Goal: Transaction & Acquisition: Obtain resource

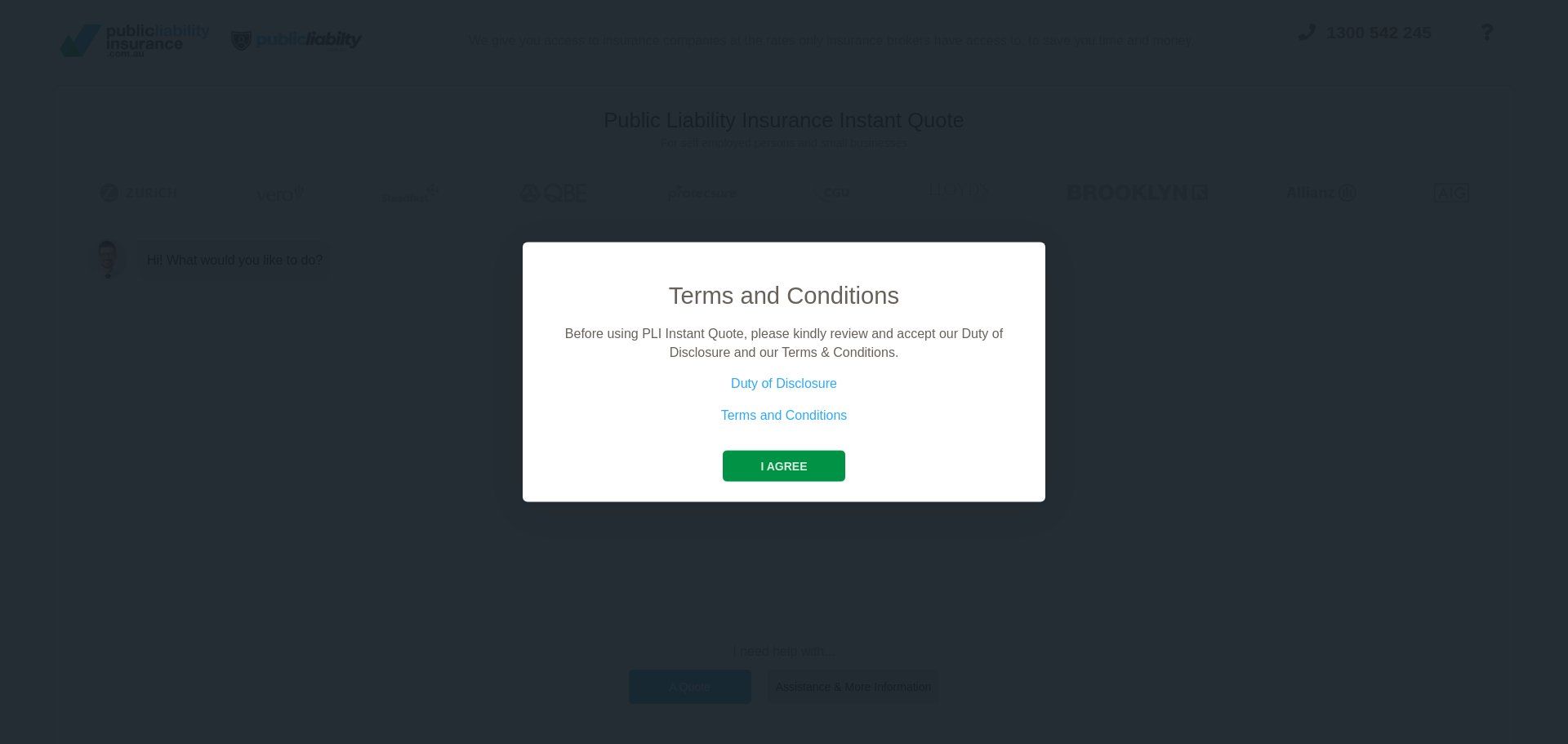
click at [789, 457] on button "I agree" at bounding box center [784, 466] width 122 height 31
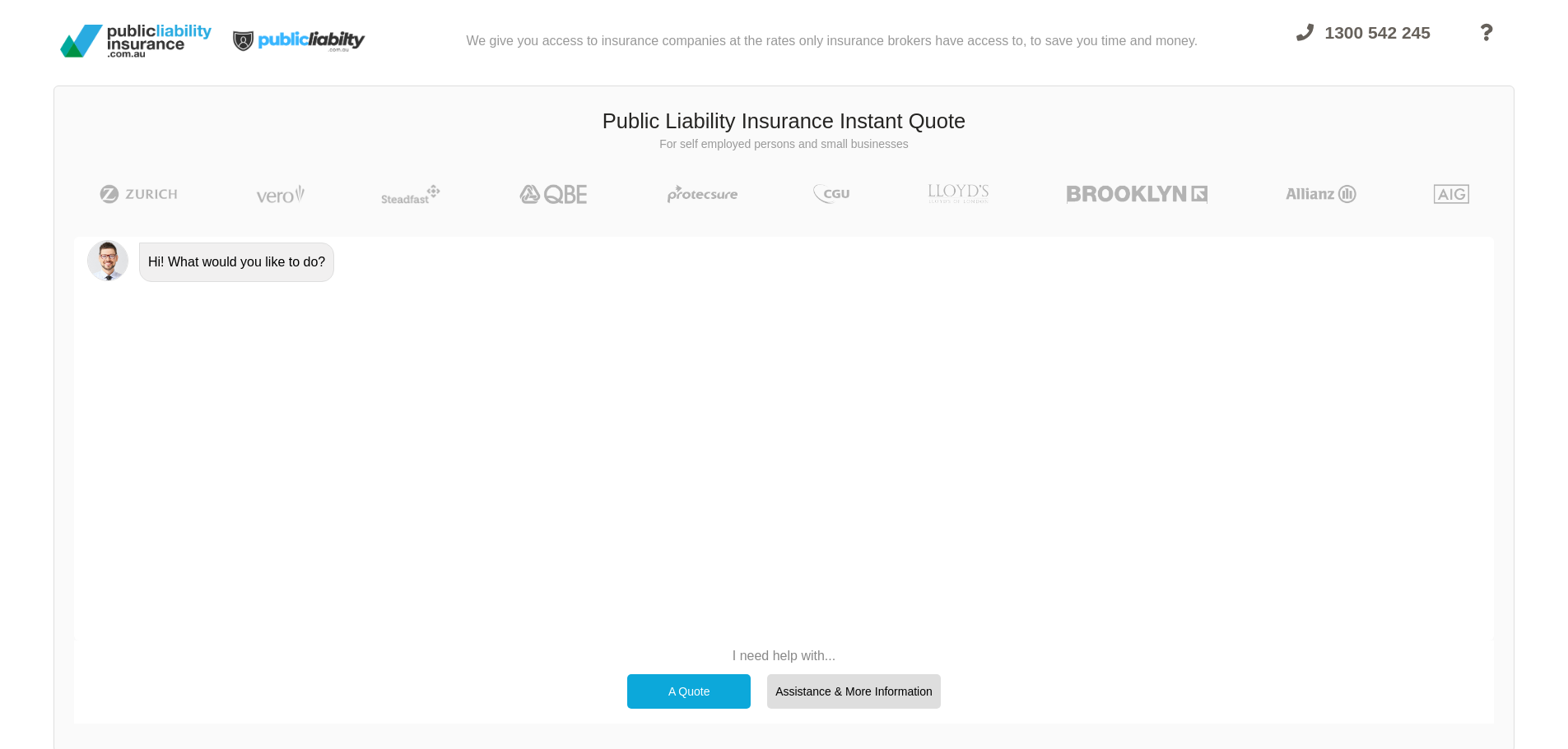
click at [711, 686] on div "A Quote" at bounding box center [689, 691] width 124 height 34
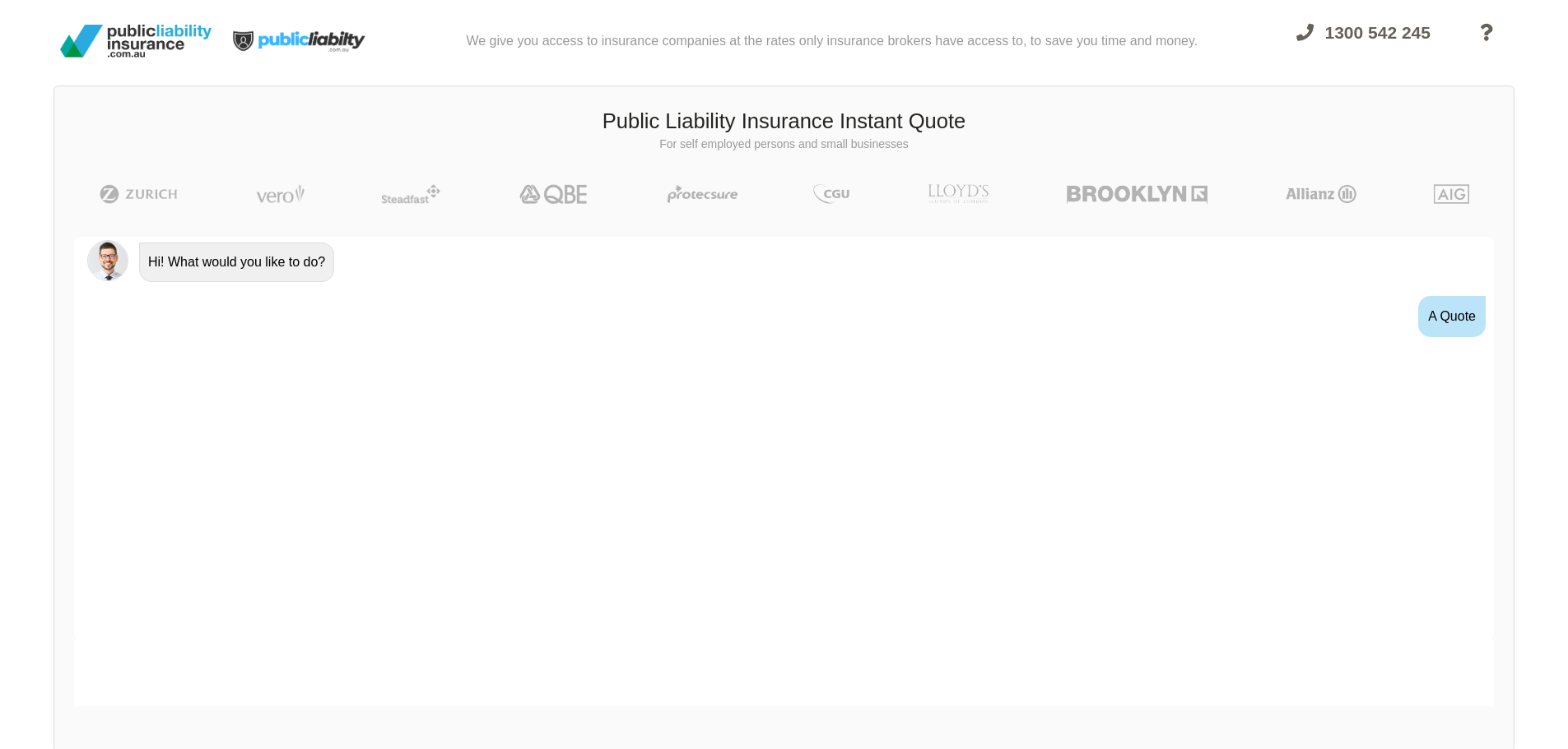
scroll to position [30, 0]
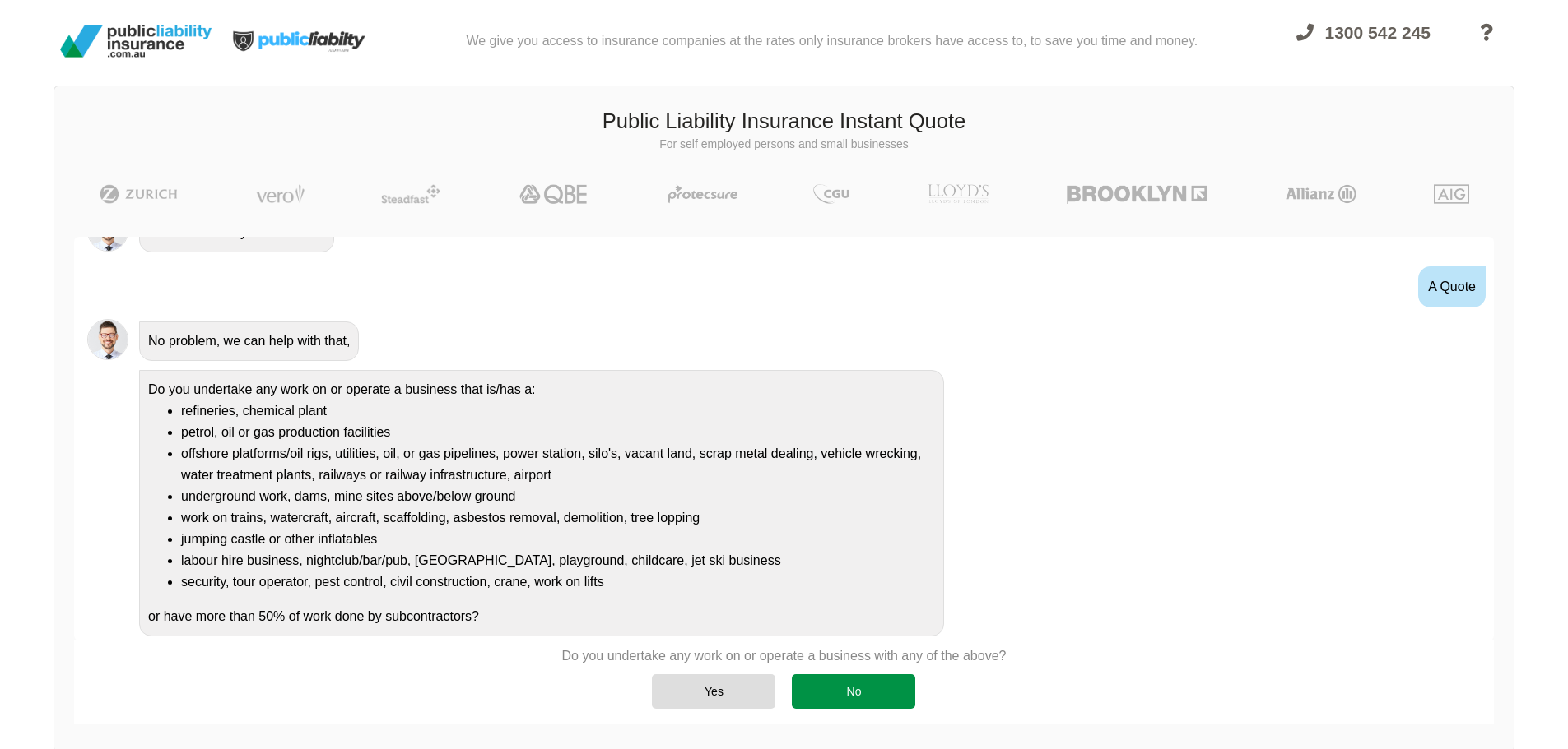
click at [853, 698] on div "No" at bounding box center [853, 691] width 124 height 34
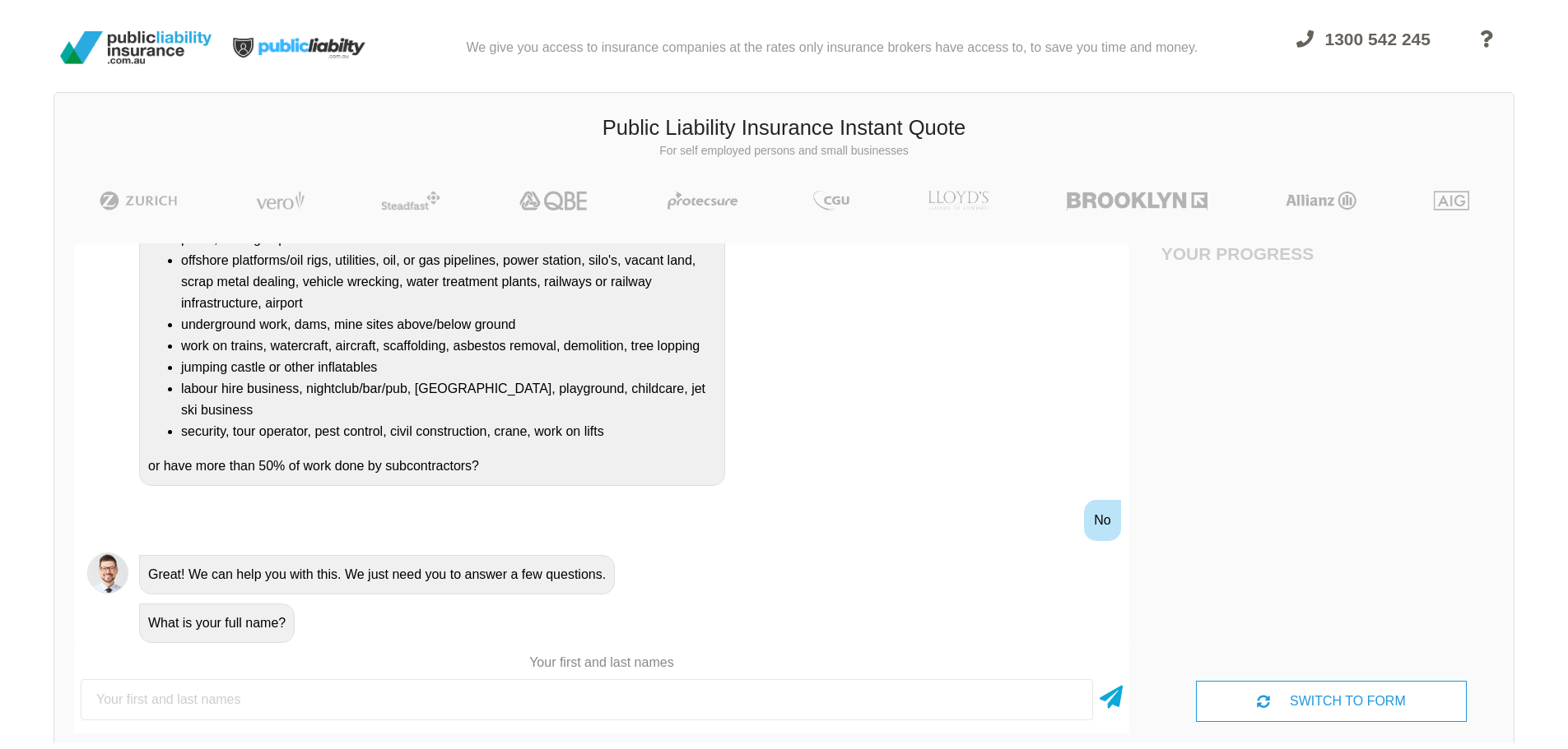
scroll to position [0, 0]
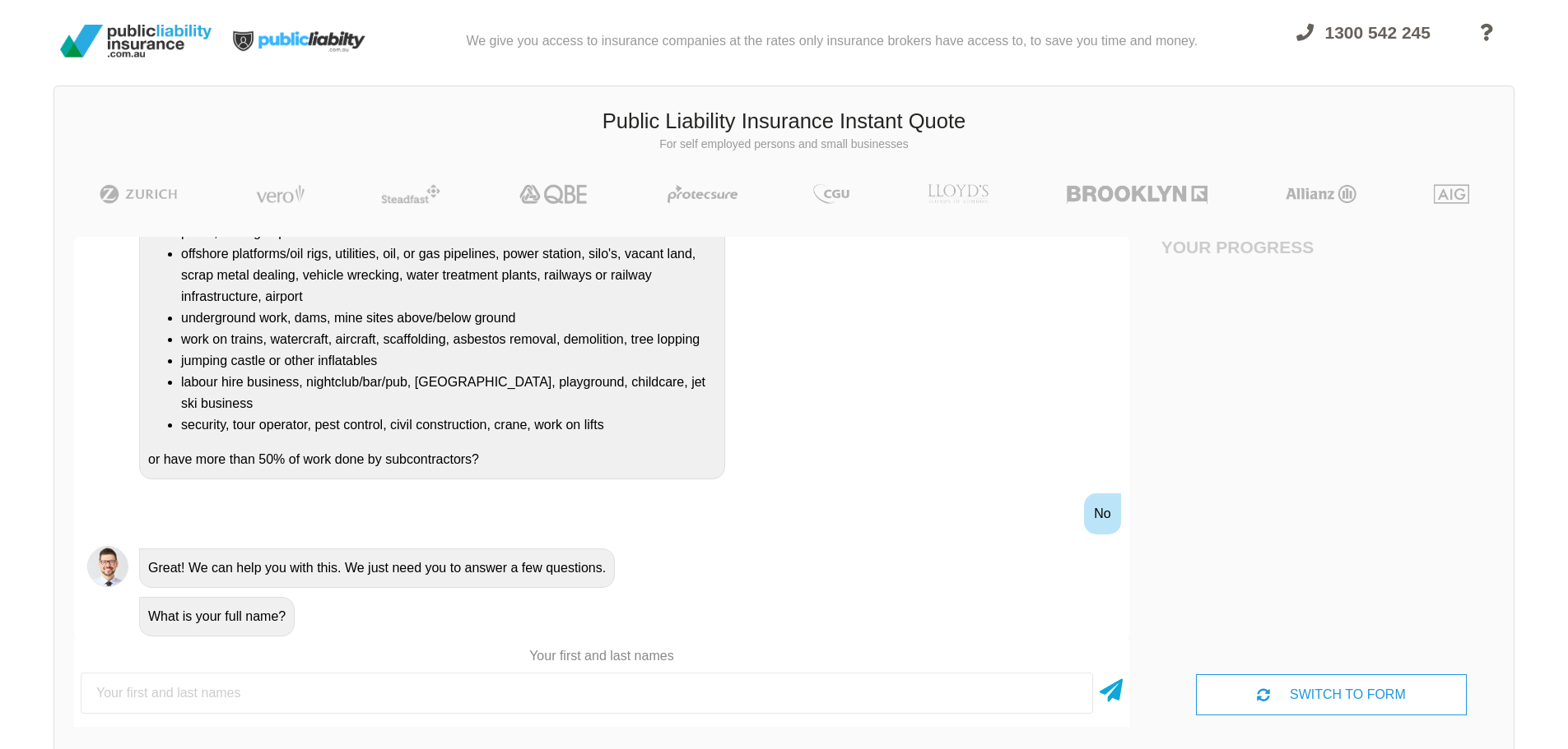
click at [552, 694] on input "text" at bounding box center [586, 694] width 1012 height 42
type input "[PERSON_NAME]"
click at [1109, 693] on icon at bounding box center [1111, 688] width 23 height 30
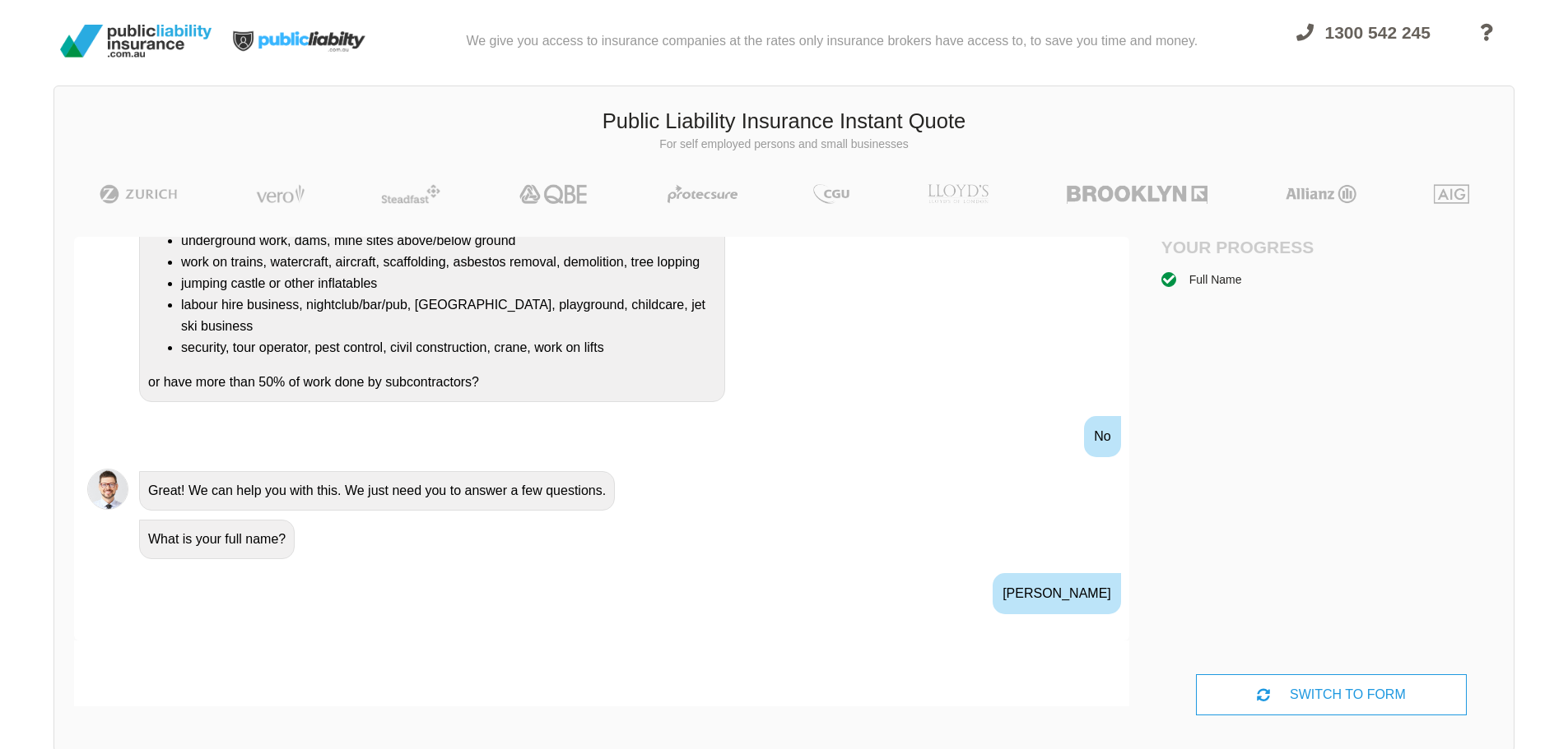
scroll to position [435, 0]
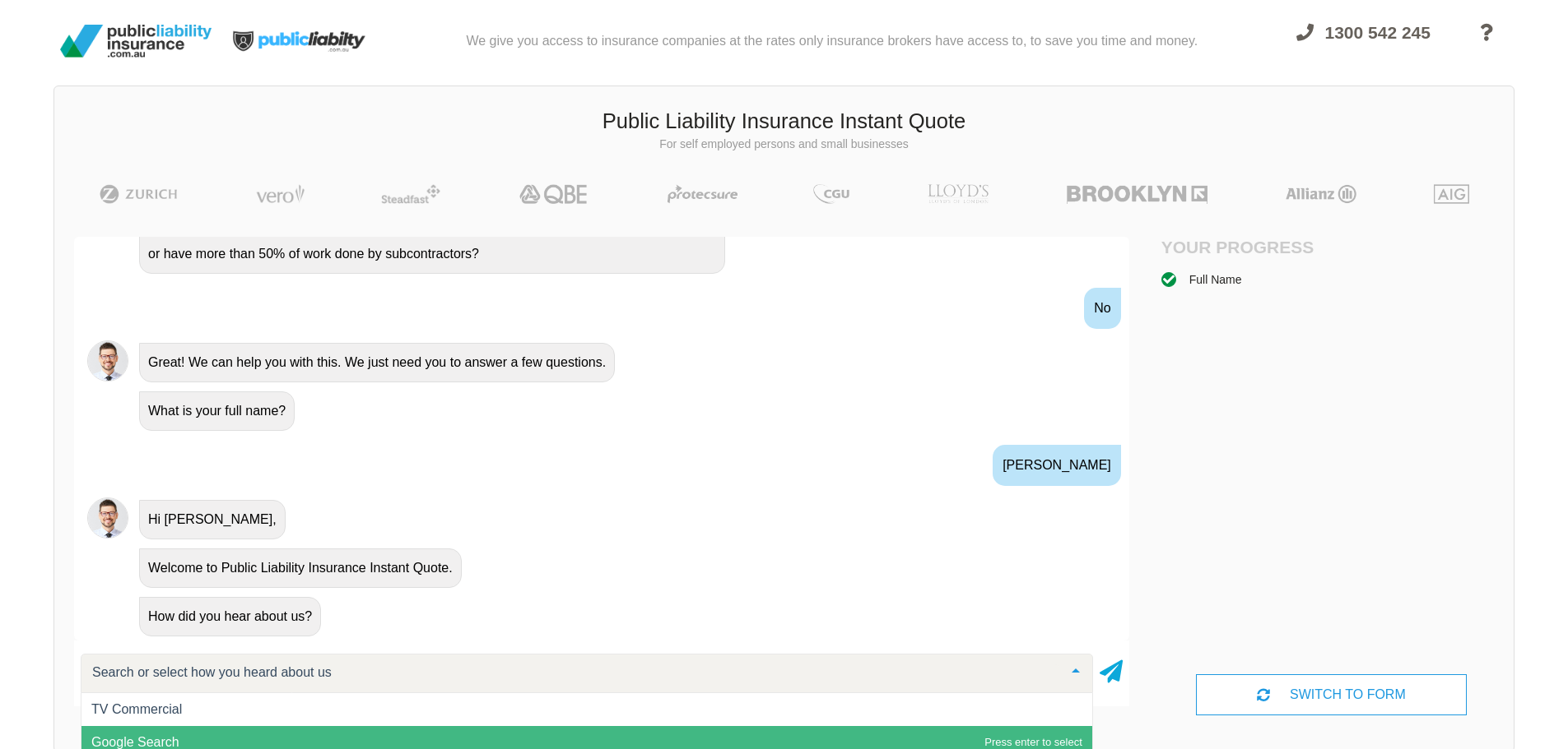
click at [279, 738] on span "Google Search" at bounding box center [586, 743] width 1010 height 32
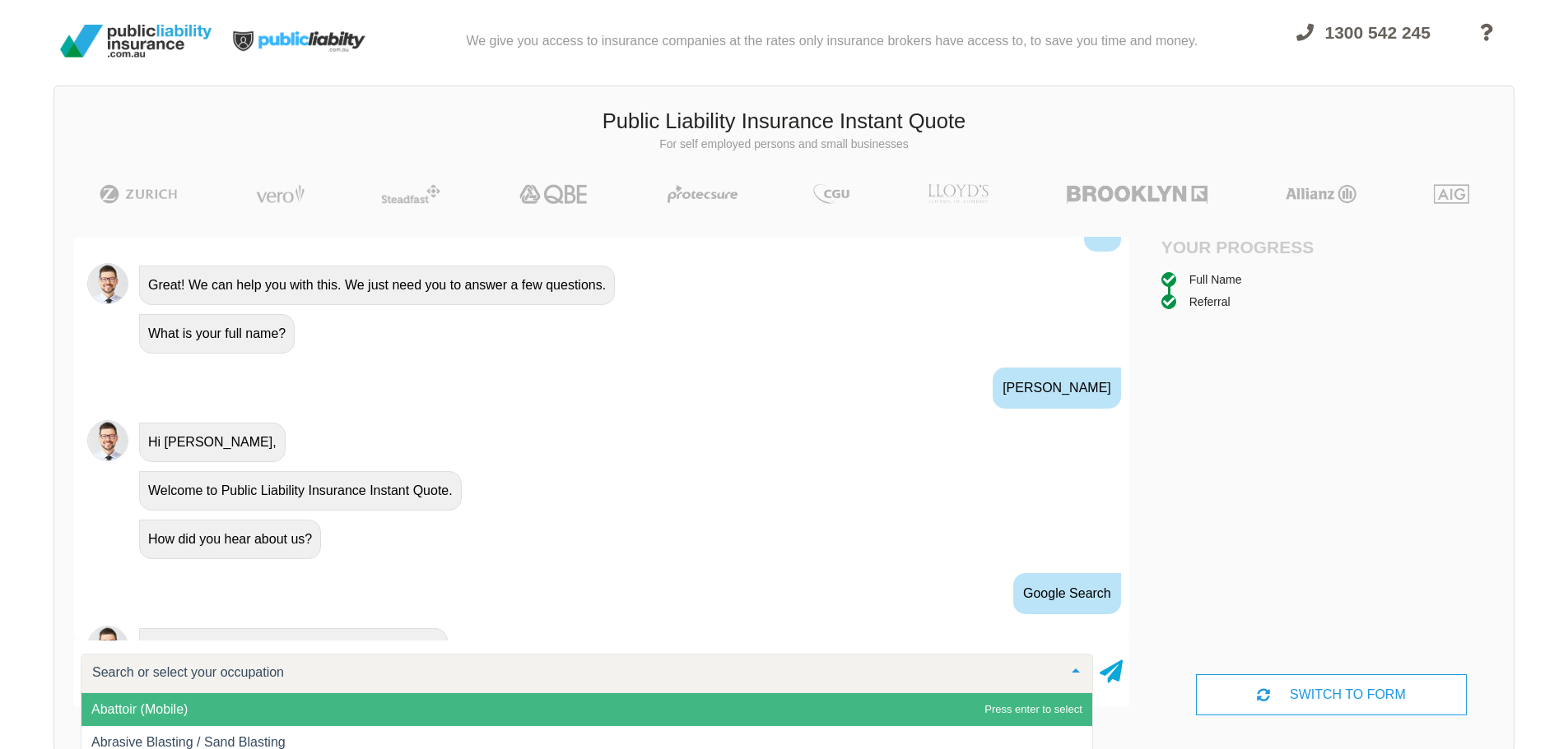
scroll to position [592, 0]
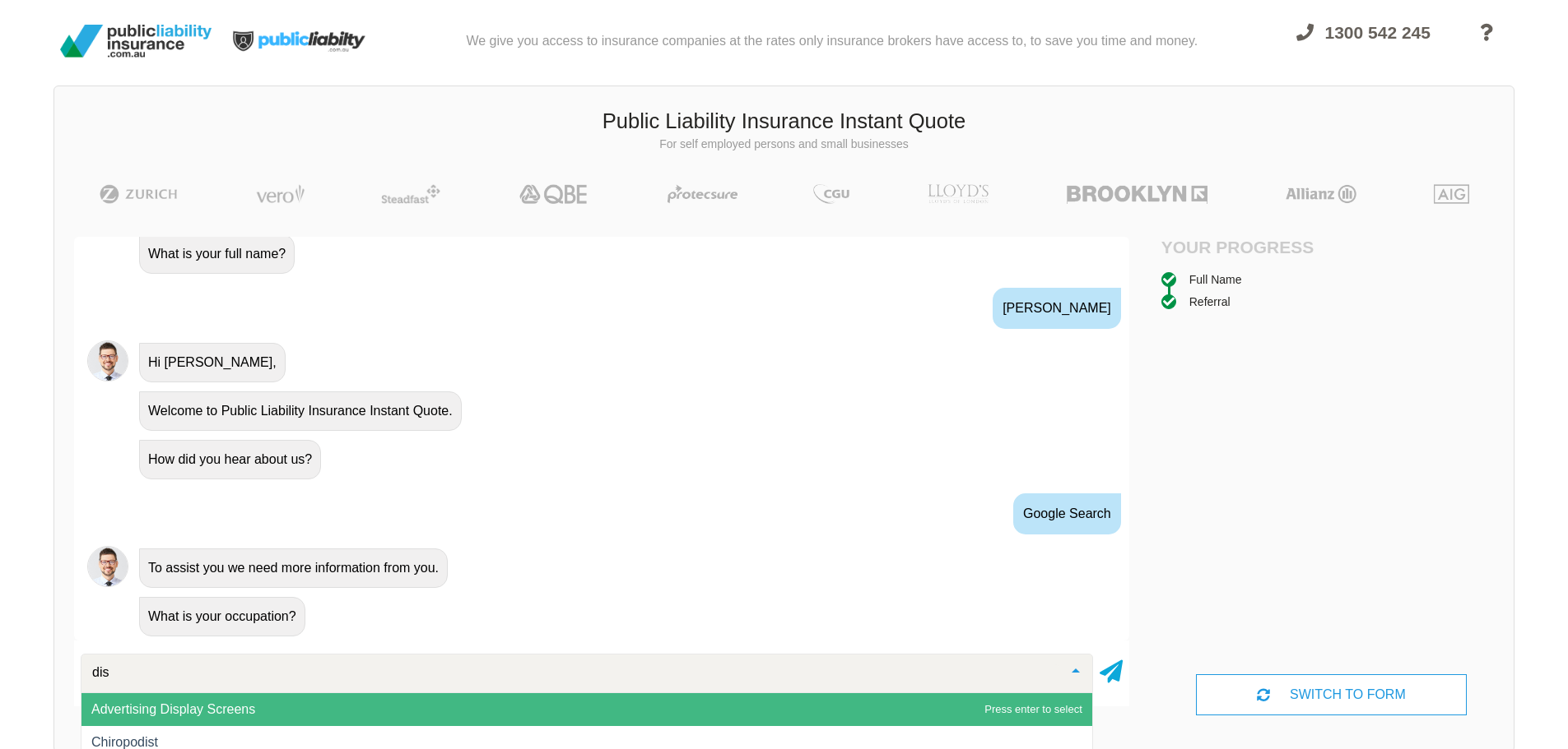
type input "disc"
click at [243, 697] on span "Disc Jockey" at bounding box center [586, 709] width 1010 height 32
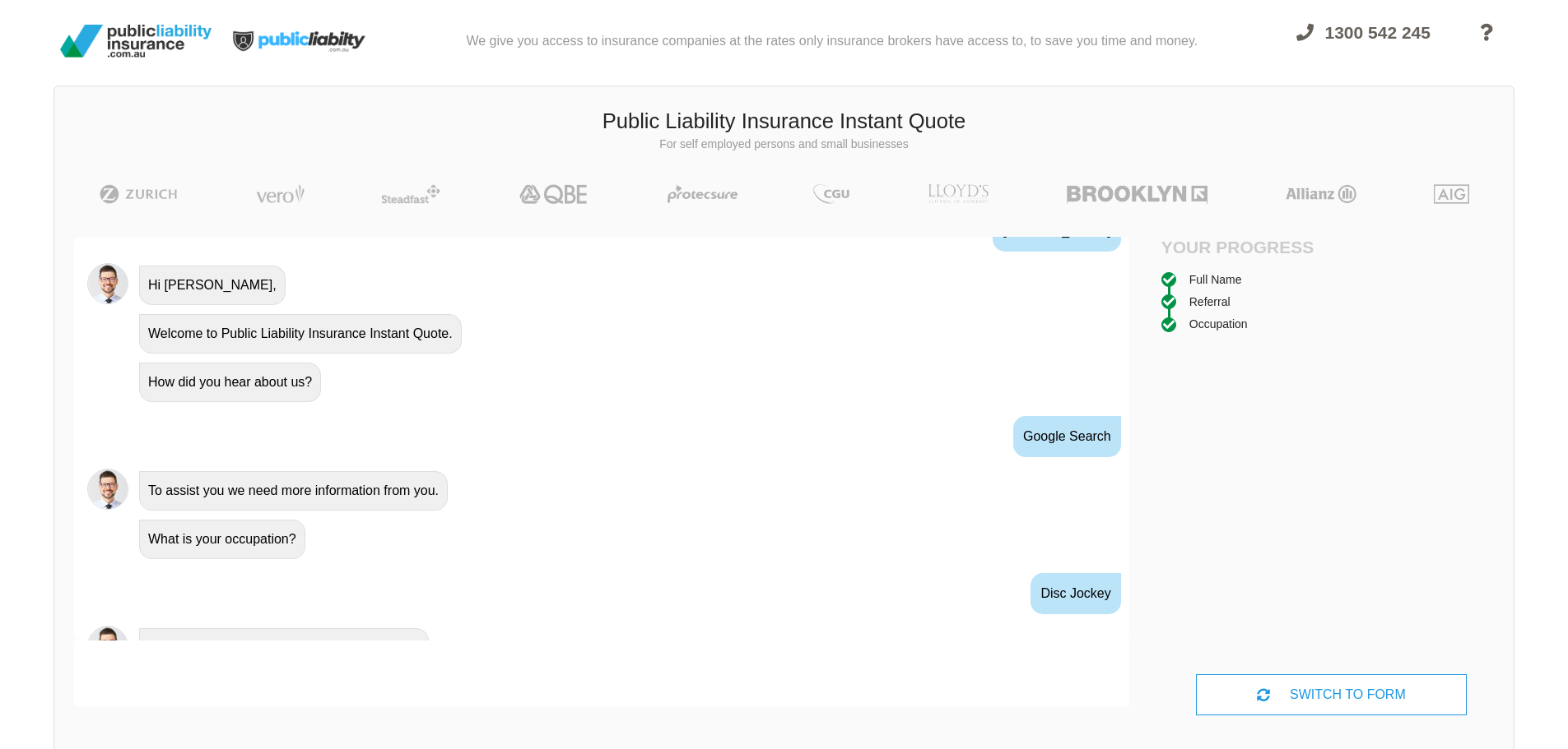
scroll to position [701, 0]
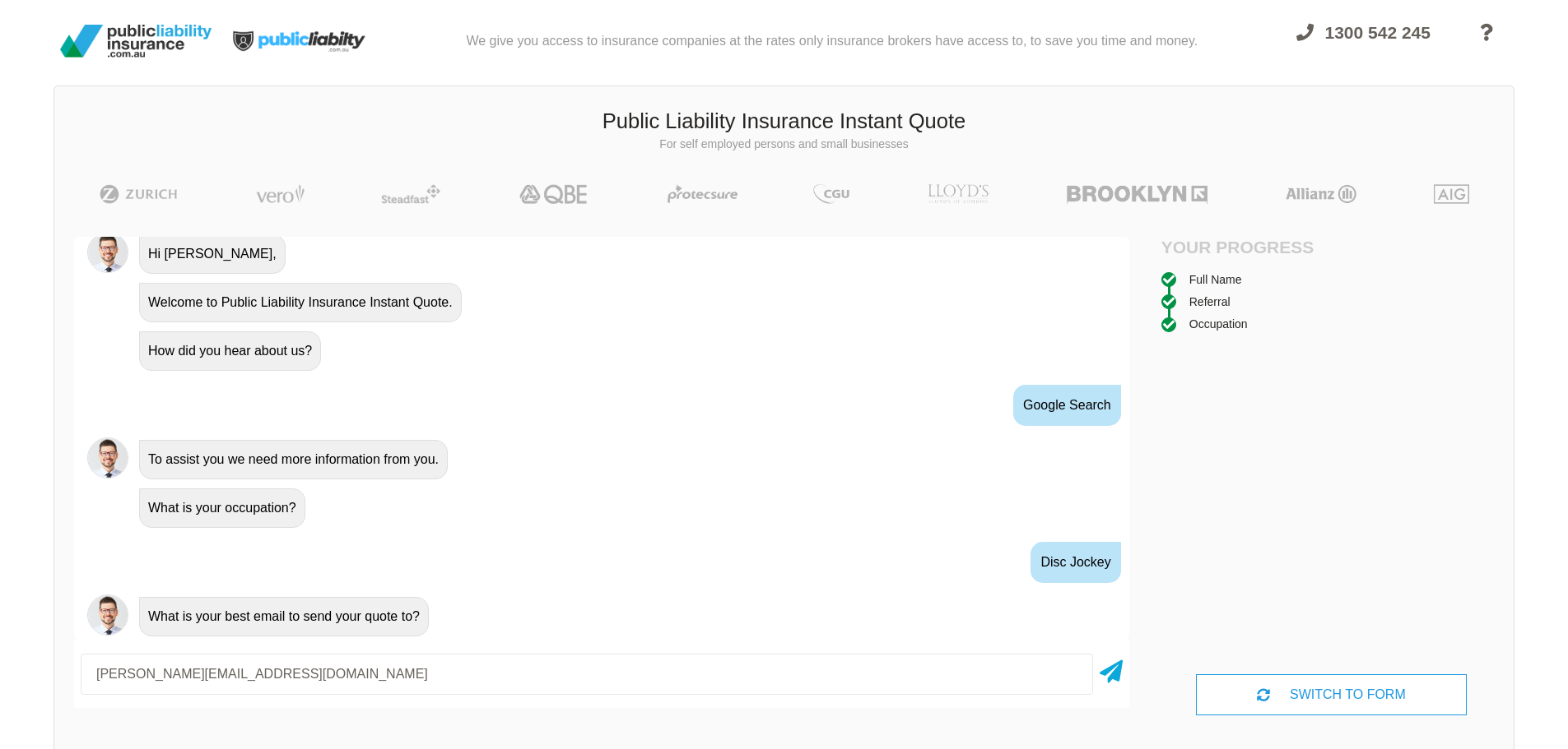
click at [155, 670] on input "[PERSON_NAME][EMAIL_ADDRESS][DOMAIN_NAME]" at bounding box center [586, 675] width 1012 height 42
type input "[PERSON_NAME][EMAIL_ADDRESS][DOMAIN_NAME]"
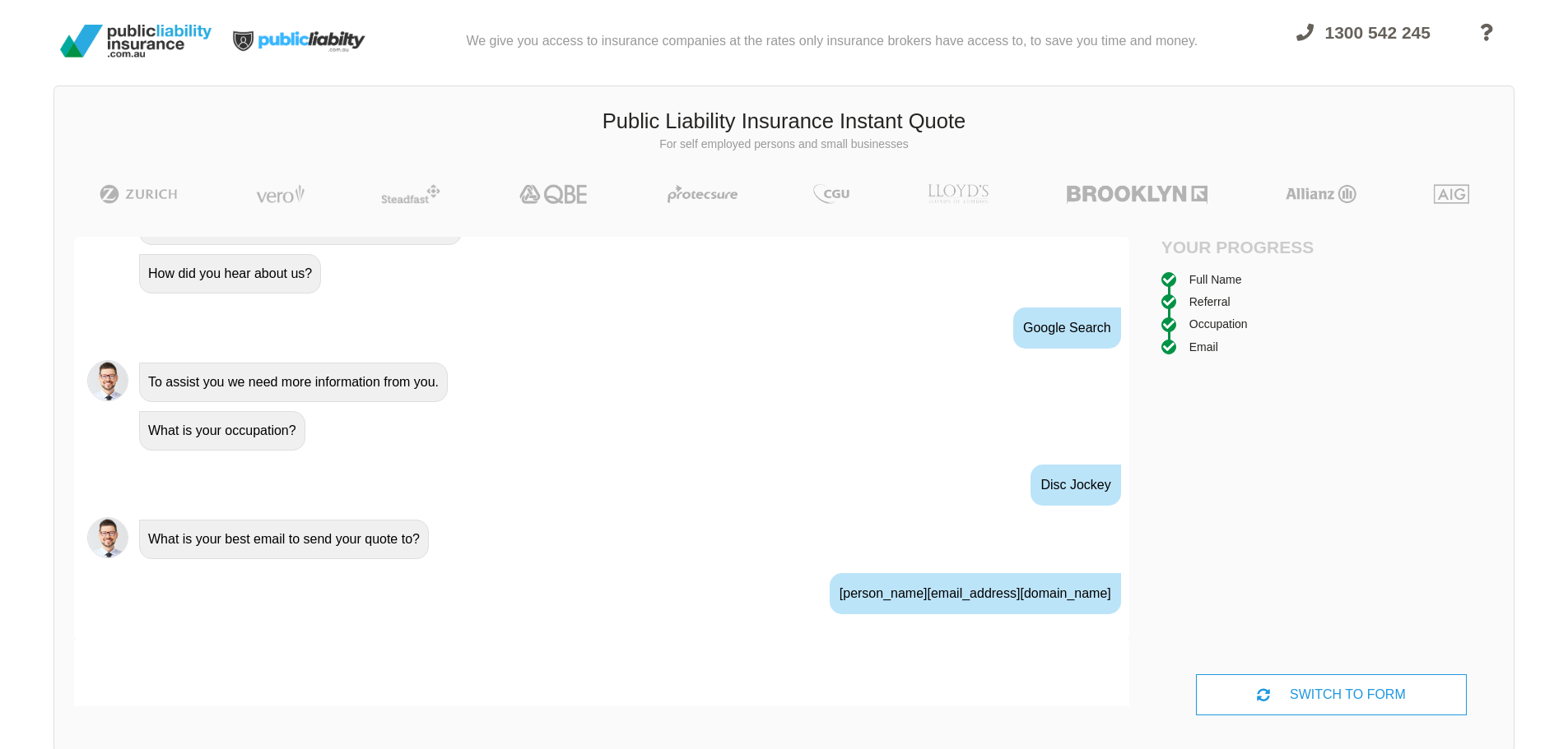
scroll to position [809, 0]
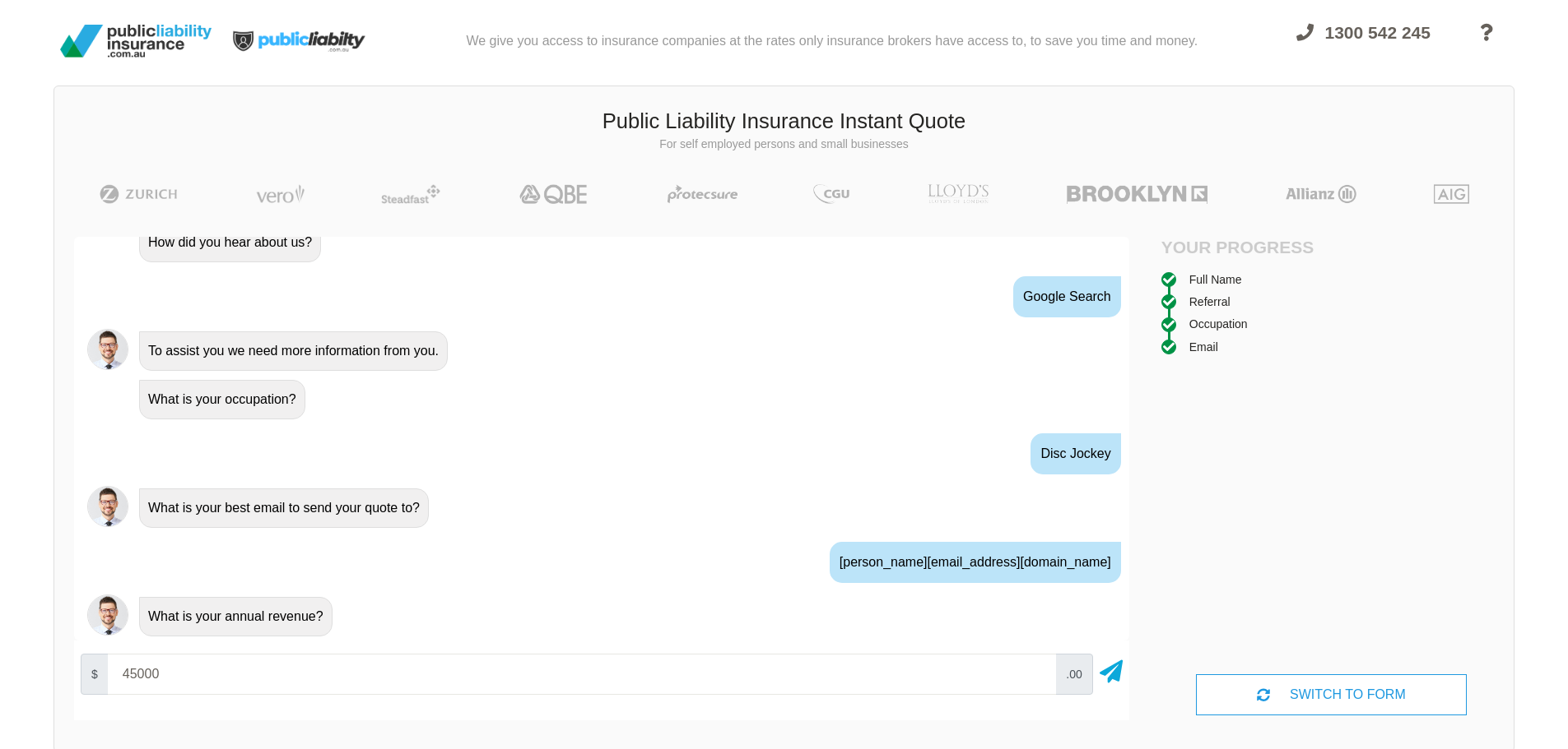
type input "45000"
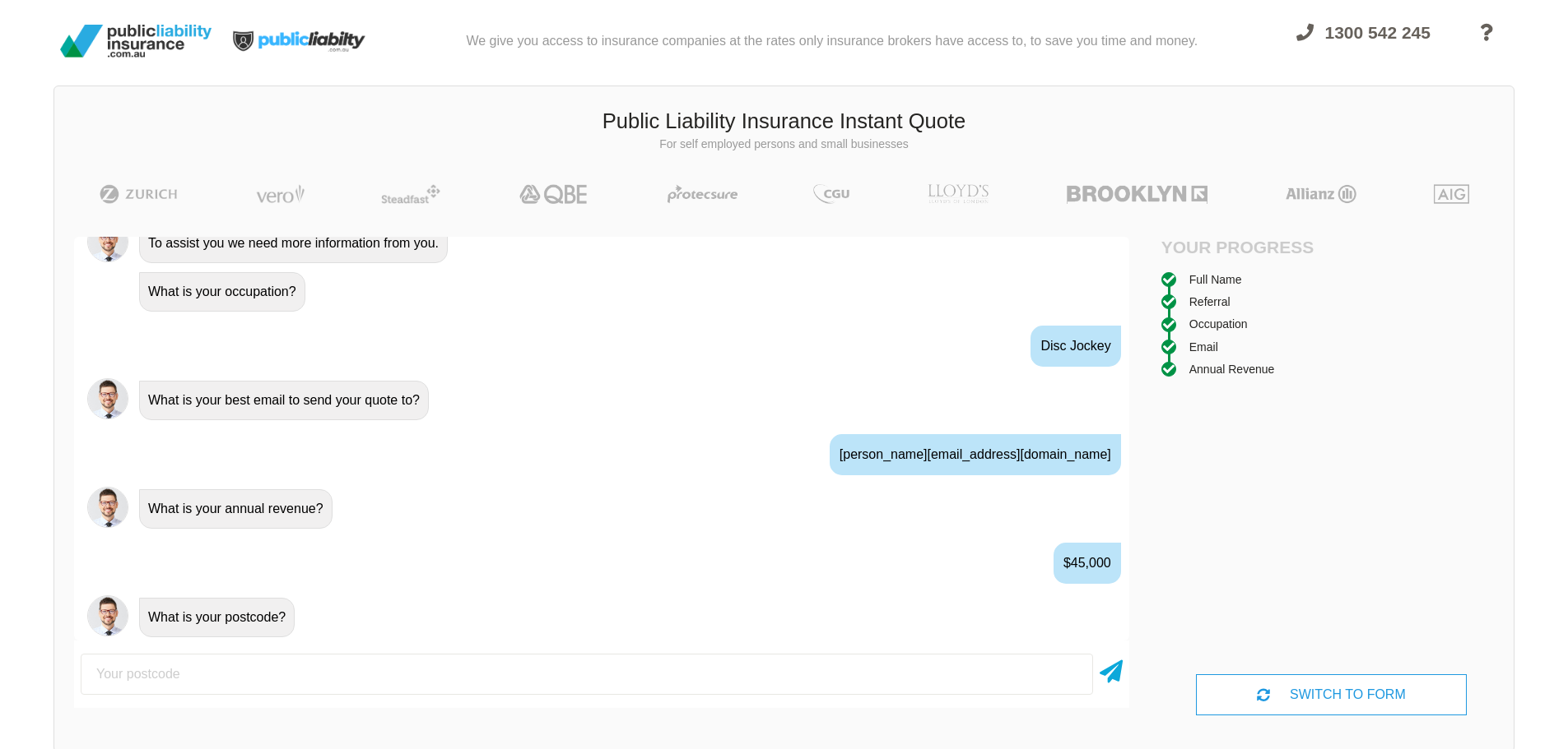
scroll to position [918, 0]
type input "2762"
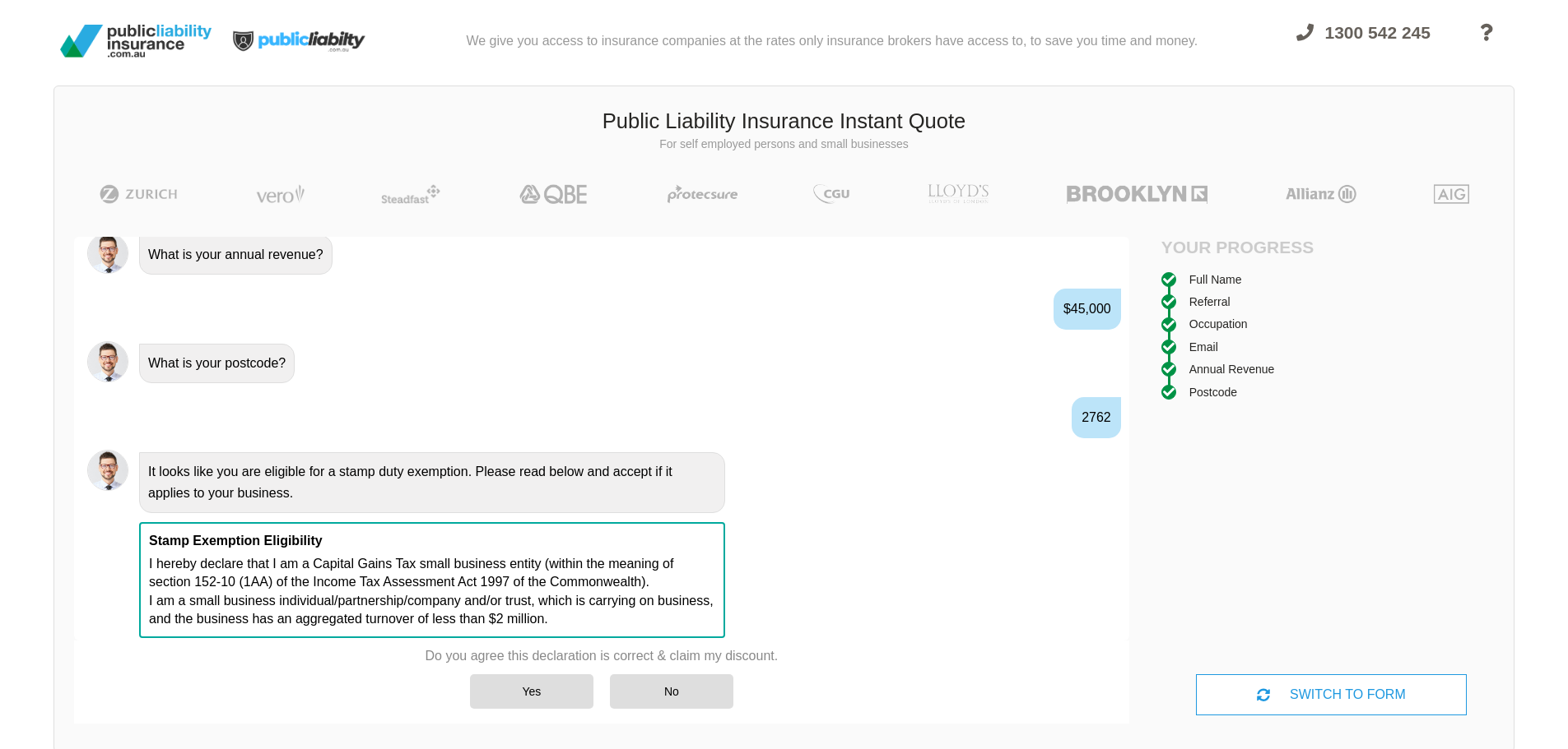
scroll to position [1173, 0]
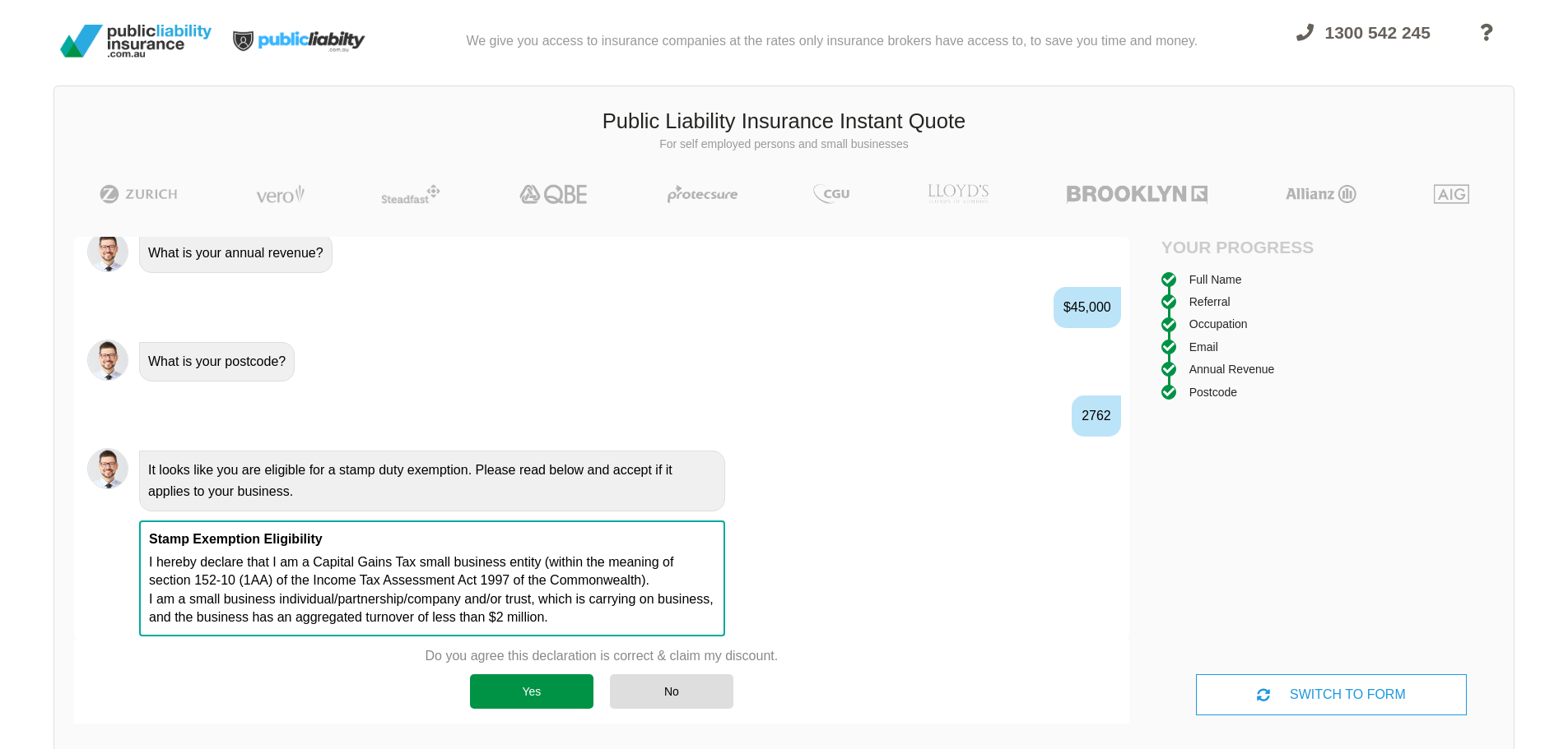
click at [522, 699] on div "Yes" at bounding box center [532, 691] width 124 height 34
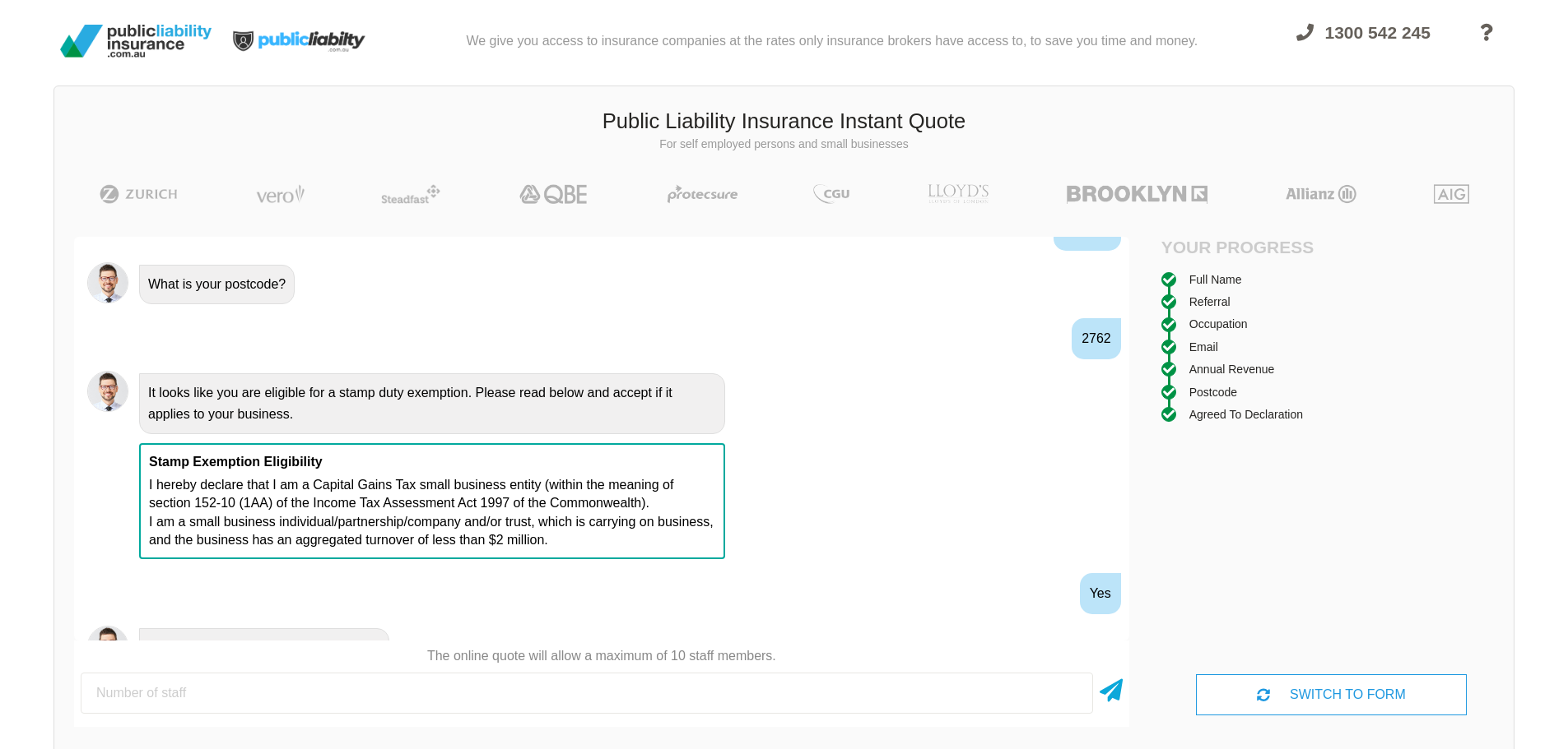
scroll to position [1281, 0]
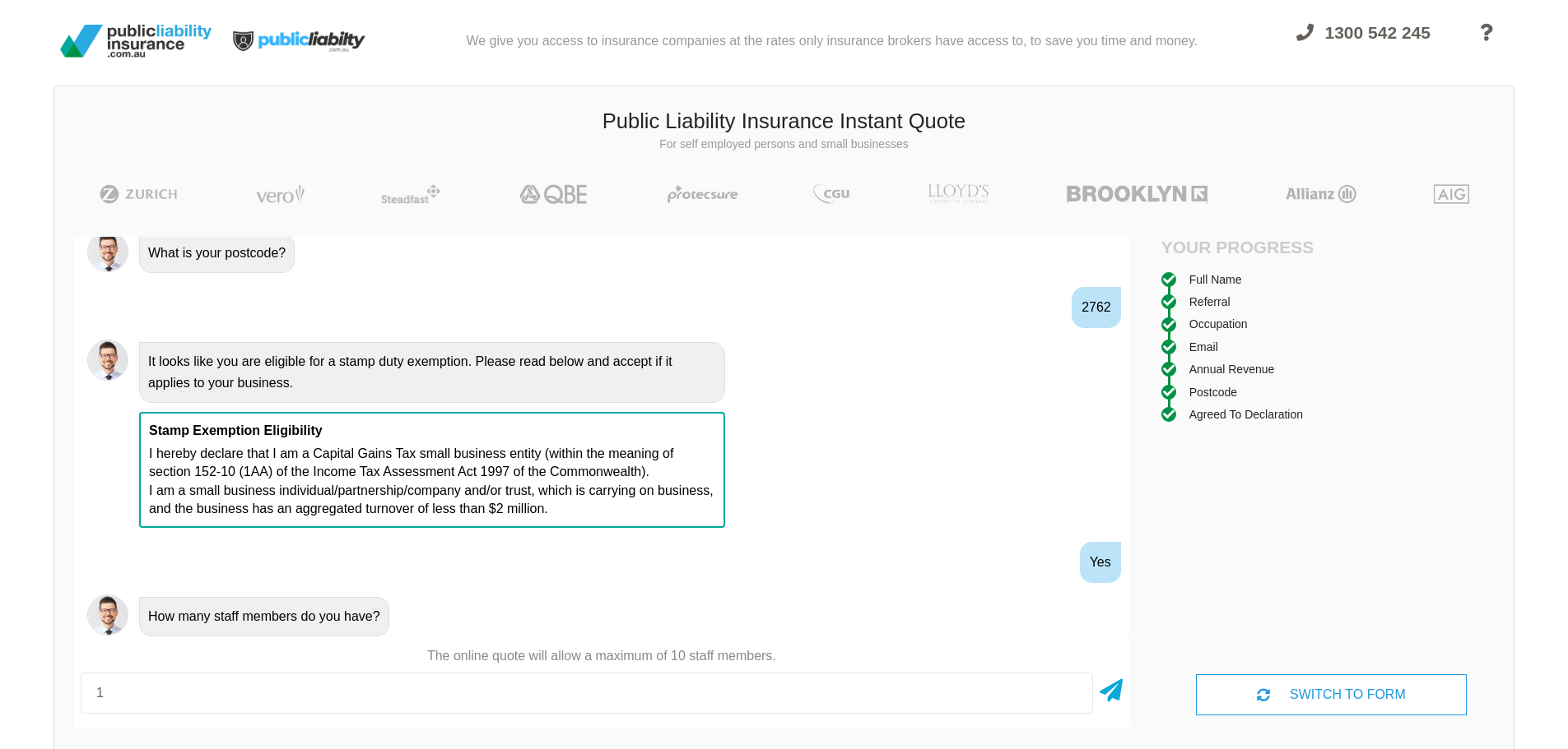
type input "1"
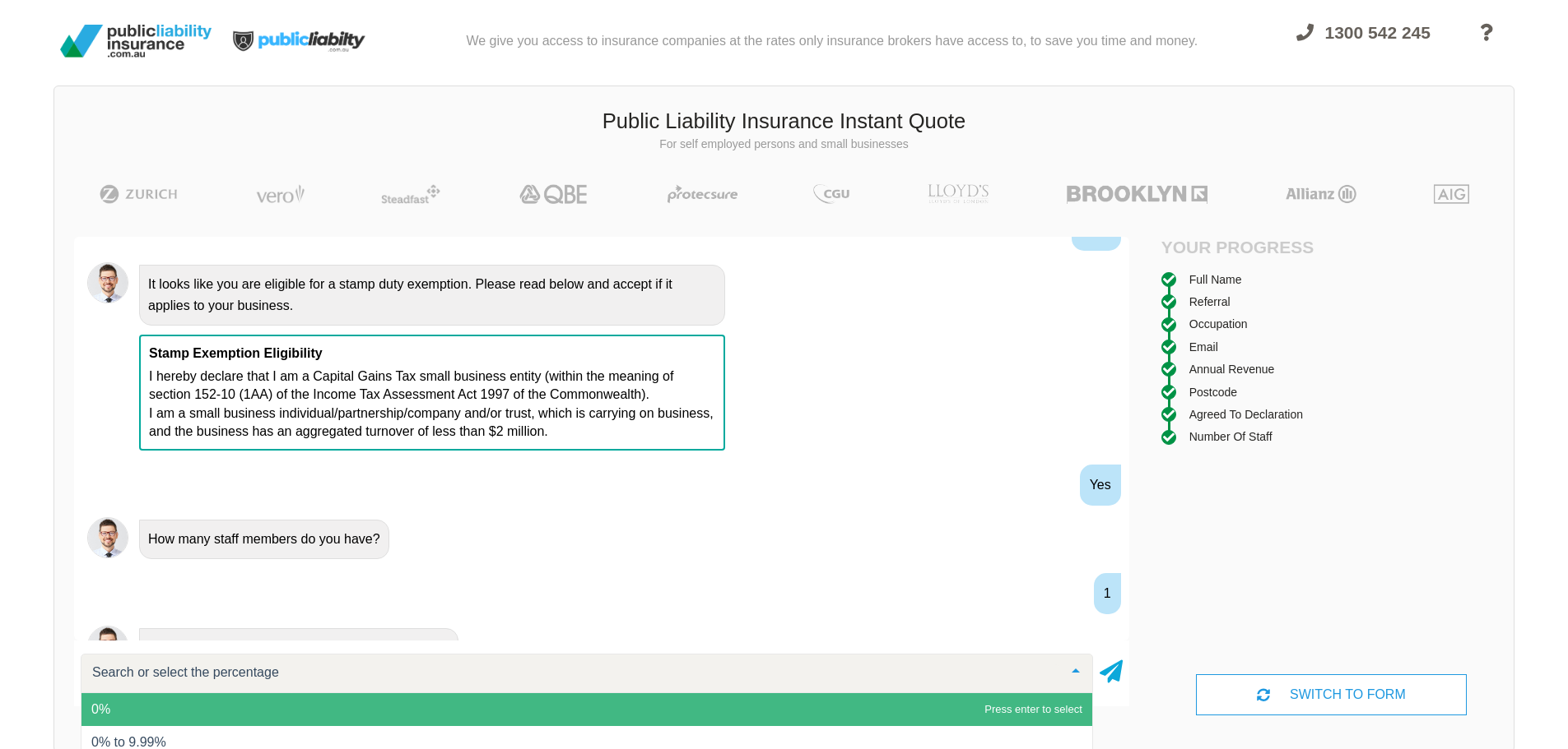
scroll to position [1391, 0]
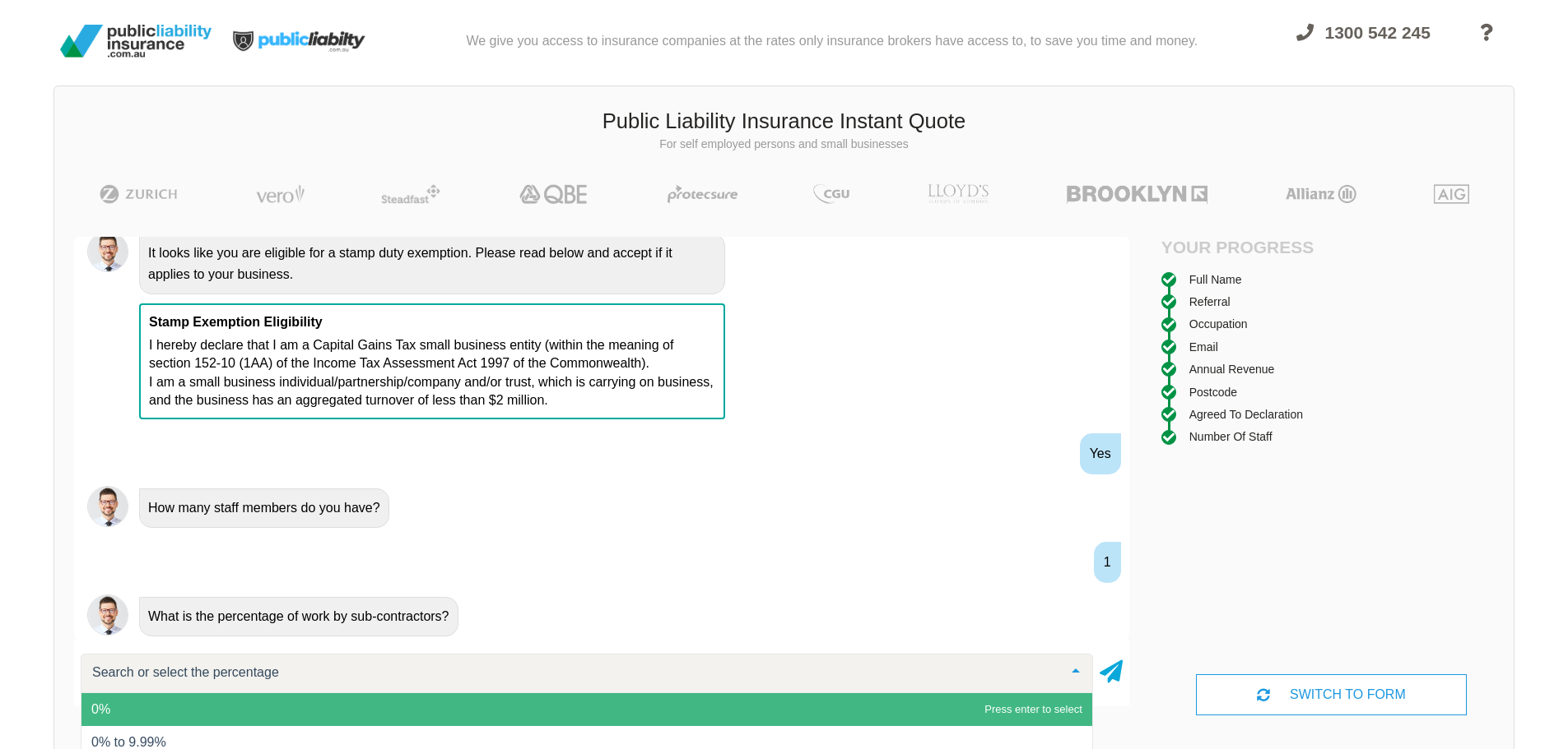
click at [591, 698] on span "0%" at bounding box center [586, 709] width 1010 height 32
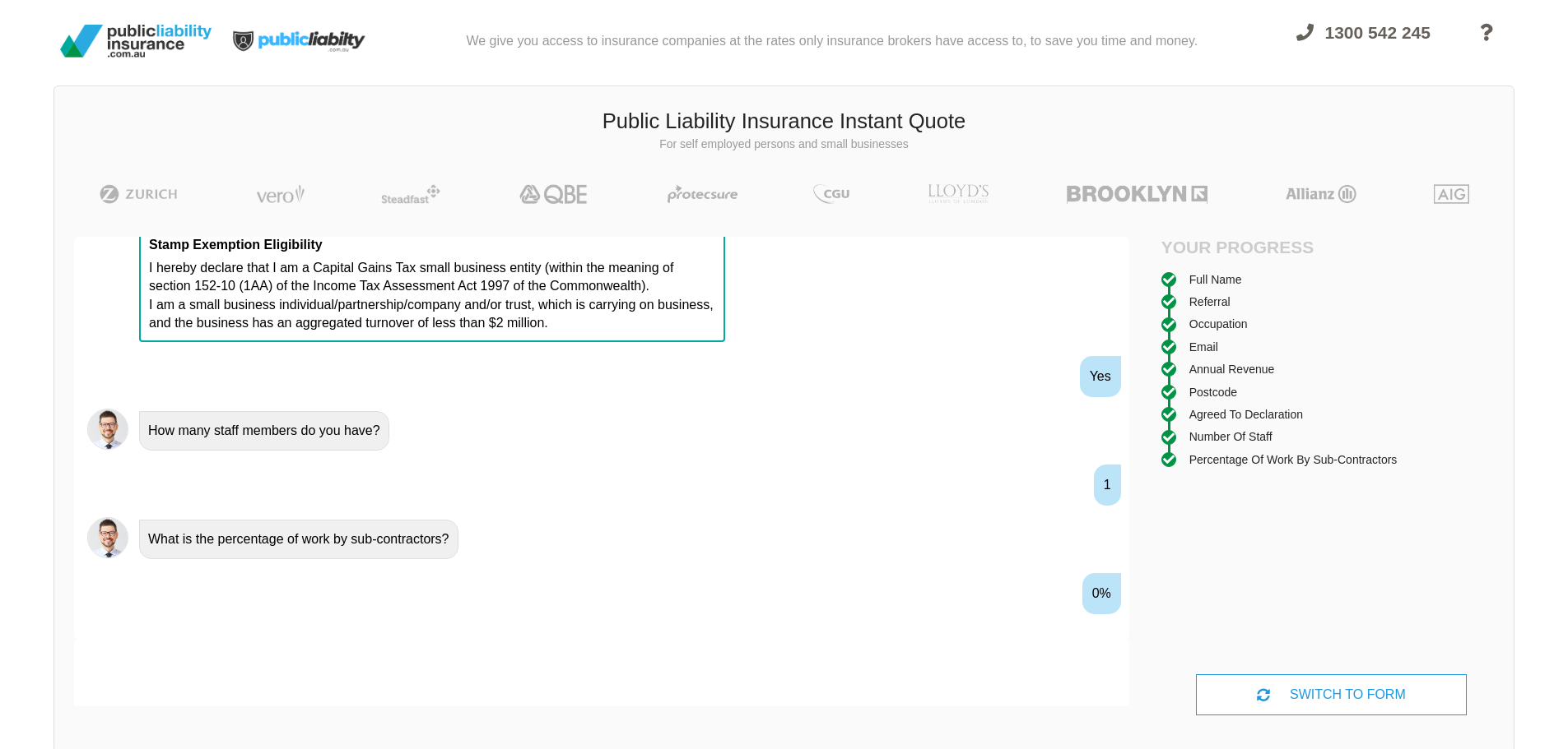
scroll to position [1499, 0]
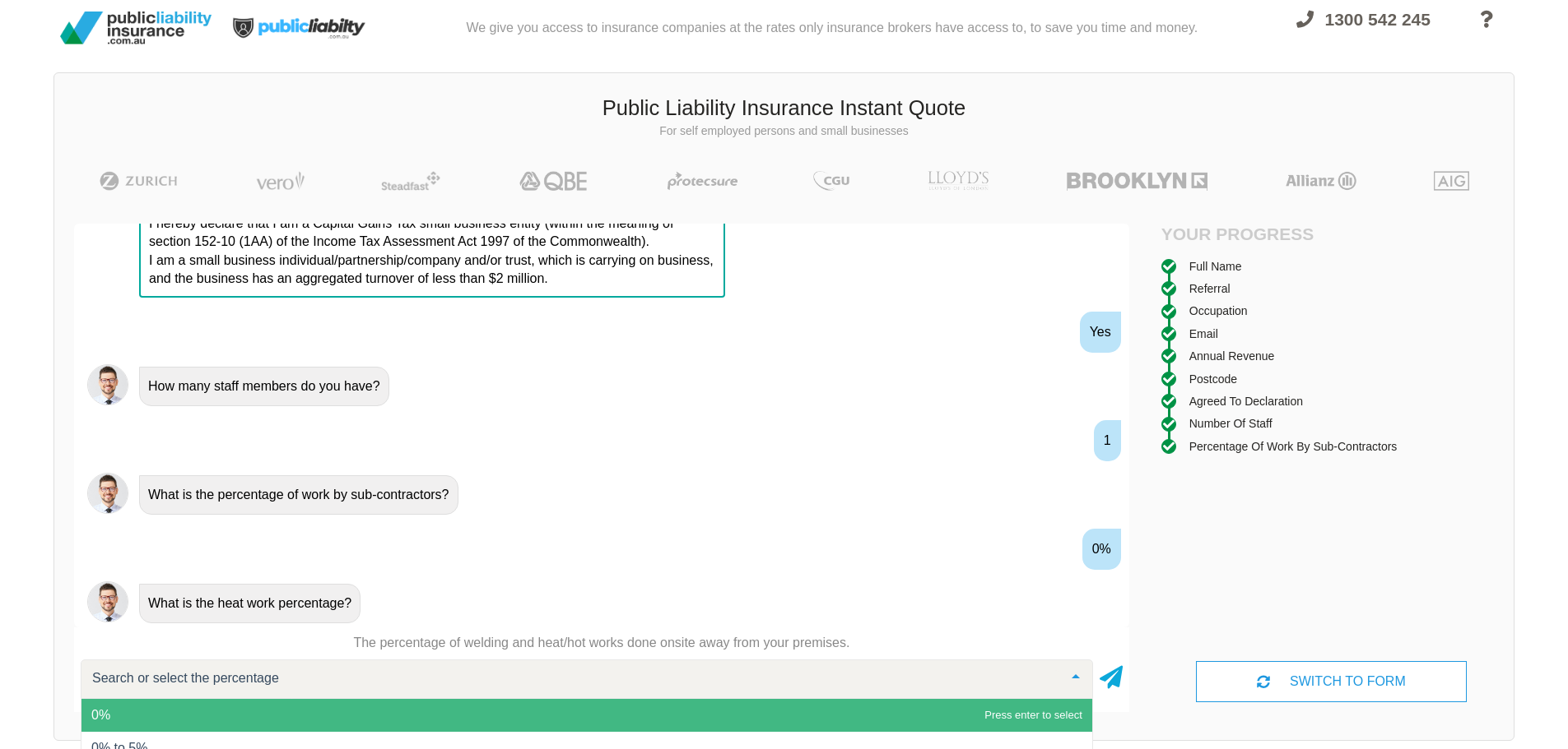
click at [325, 718] on span "0%" at bounding box center [586, 716] width 1010 height 32
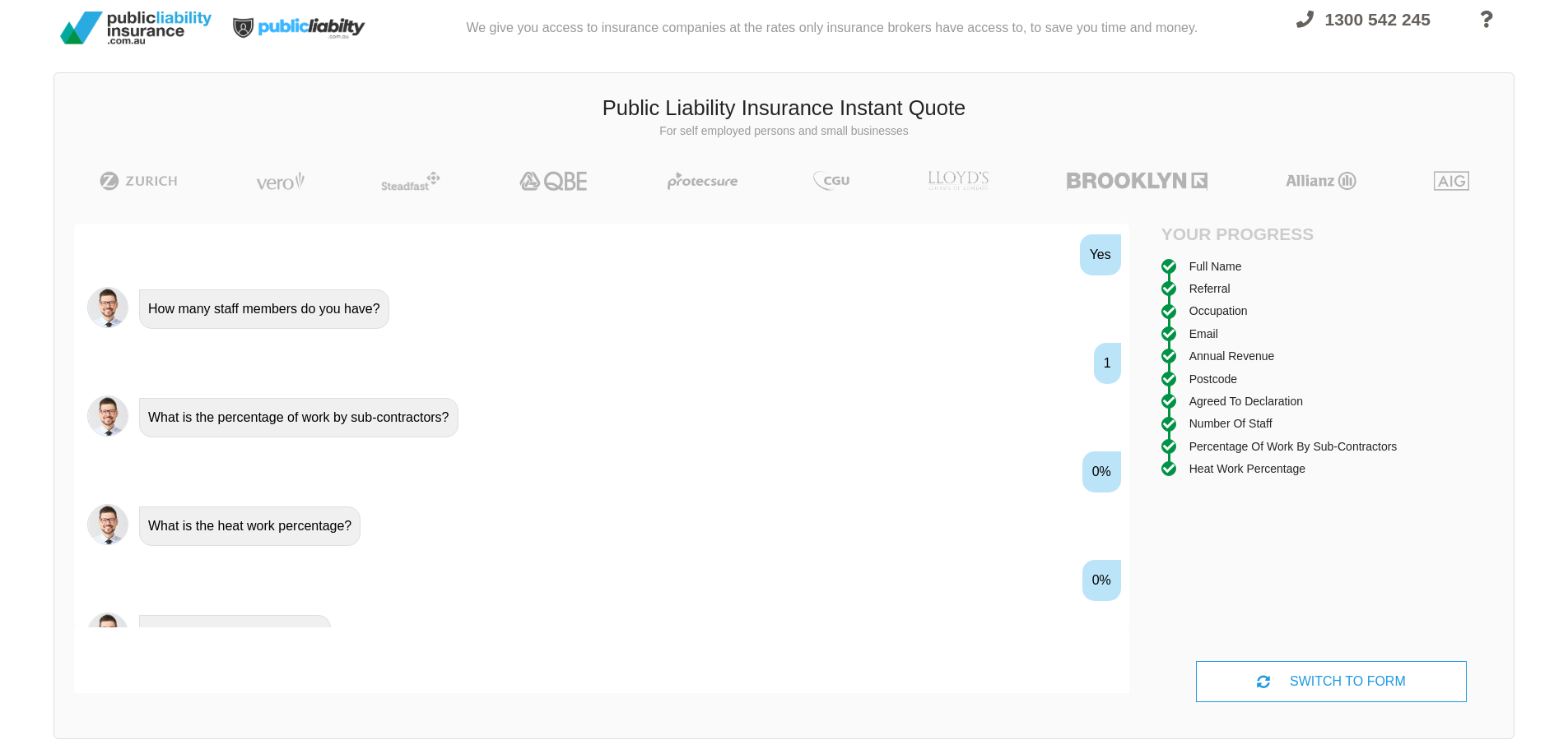
scroll to position [1607, 0]
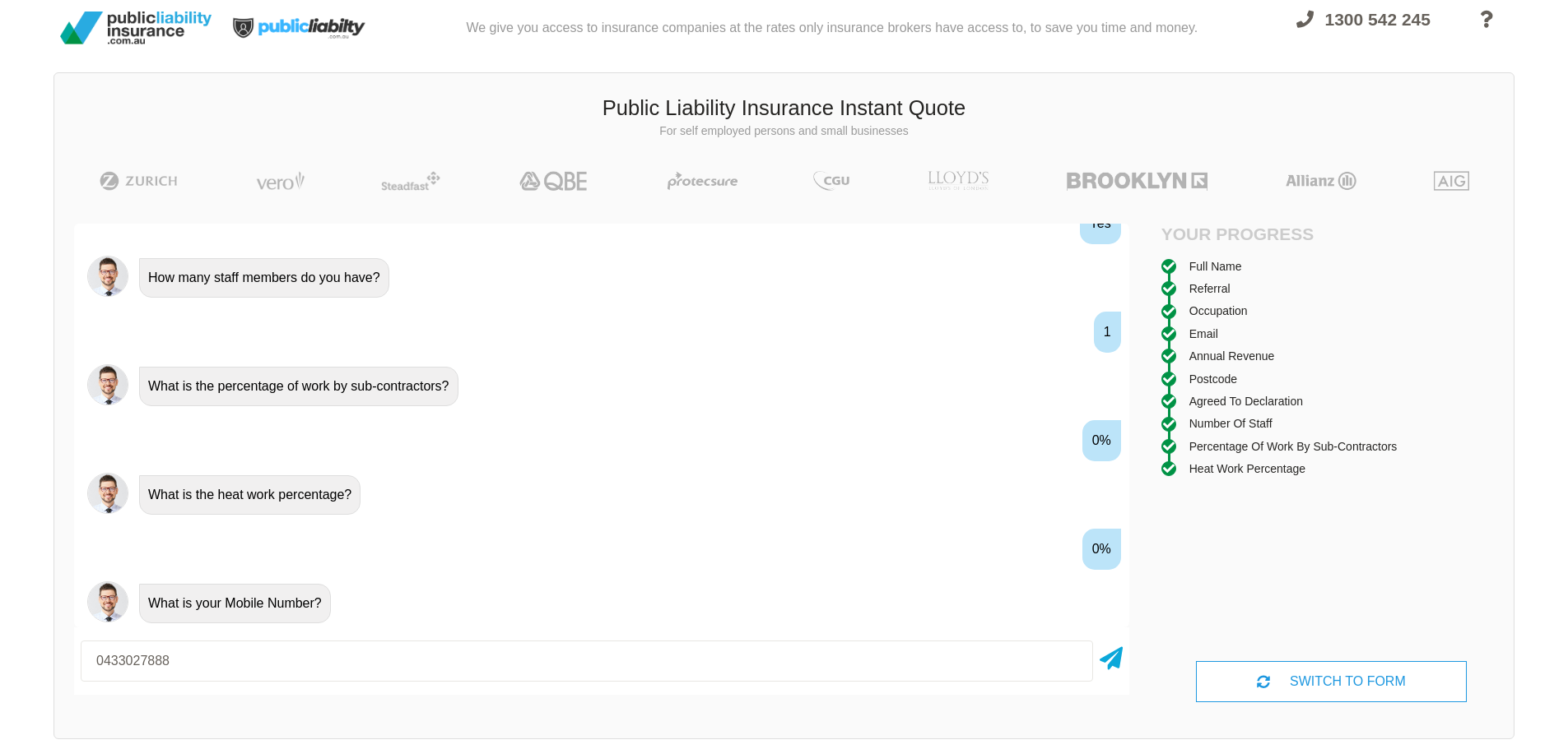
type input "0433027888"
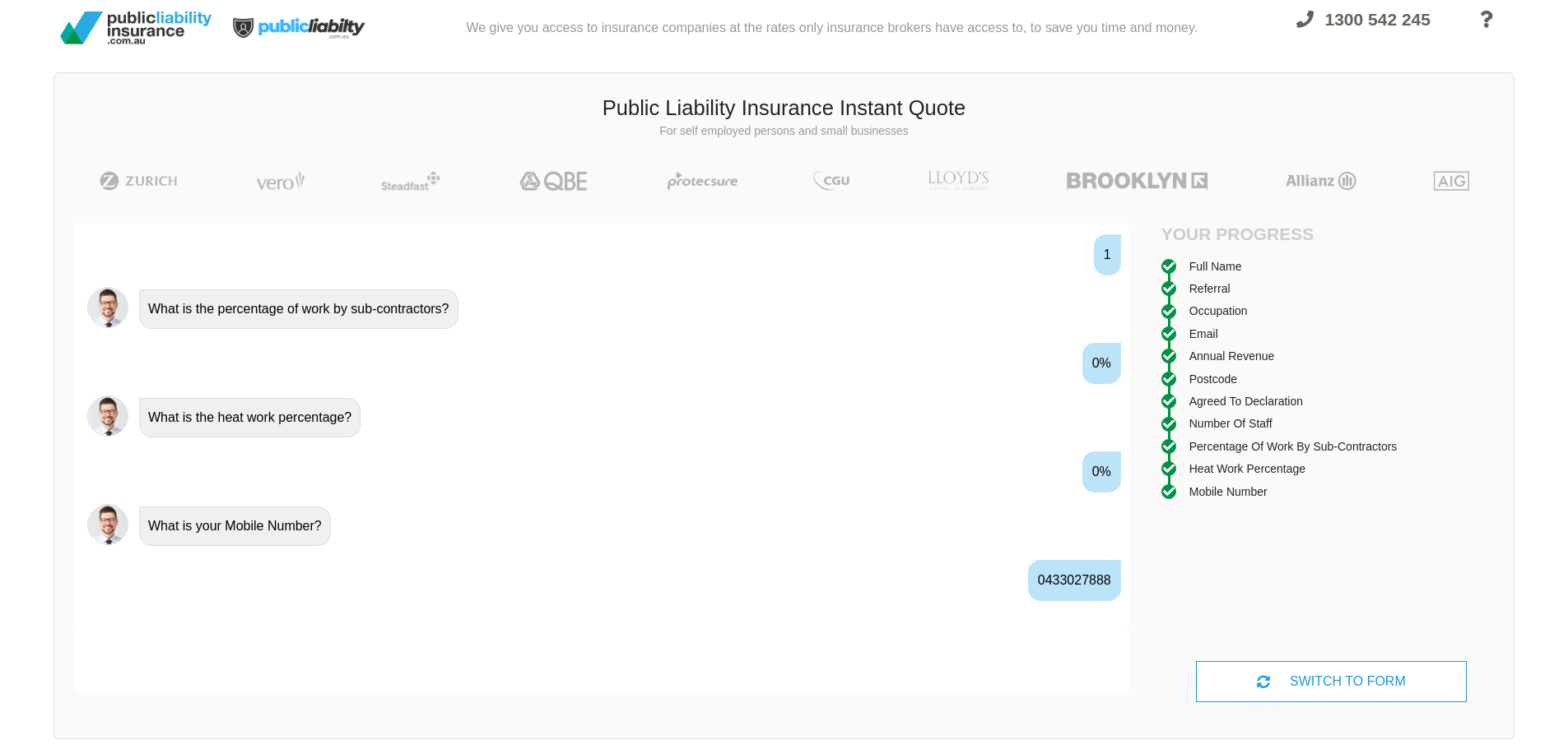
scroll to position [1716, 0]
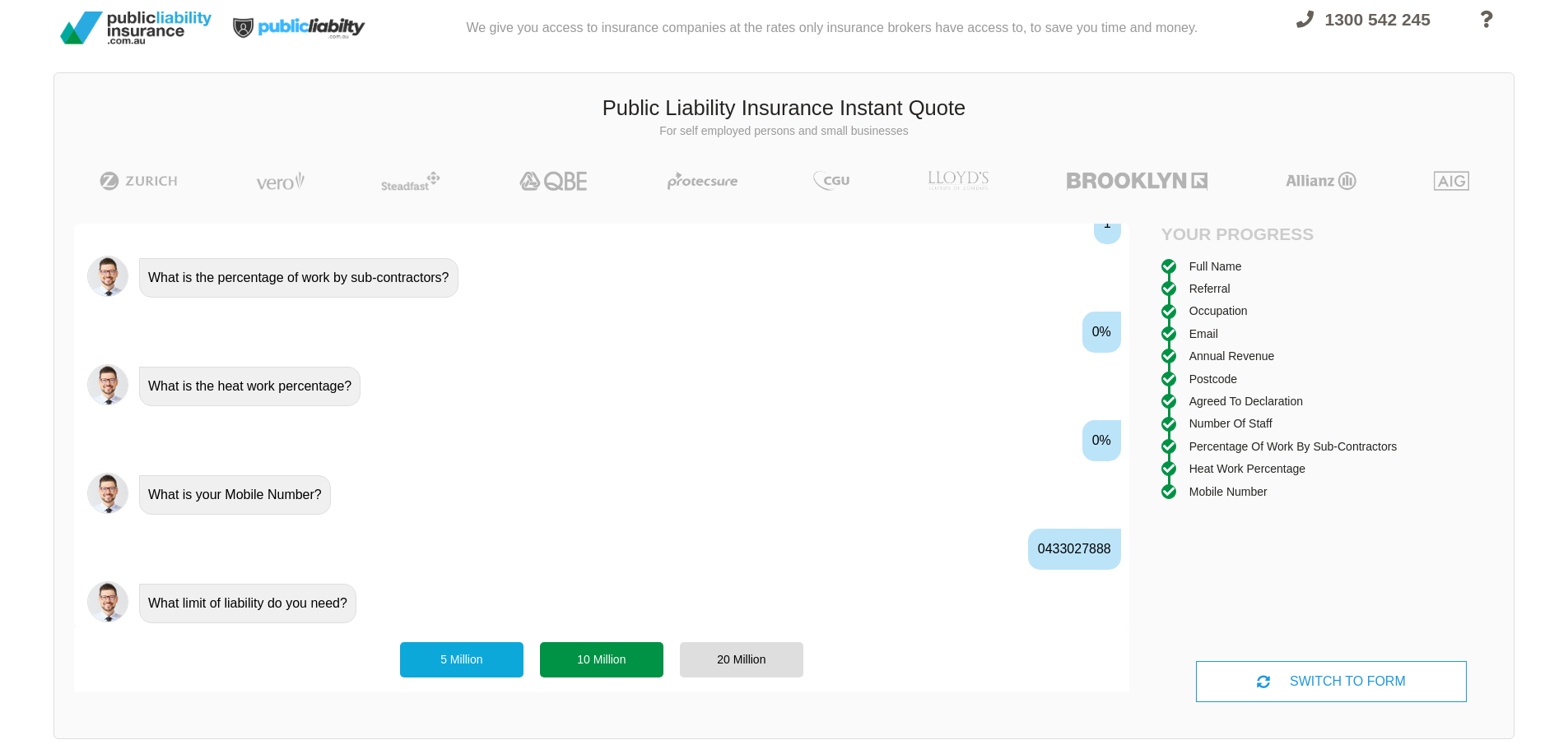
click at [627, 659] on div "10 Million" at bounding box center [601, 660] width 124 height 34
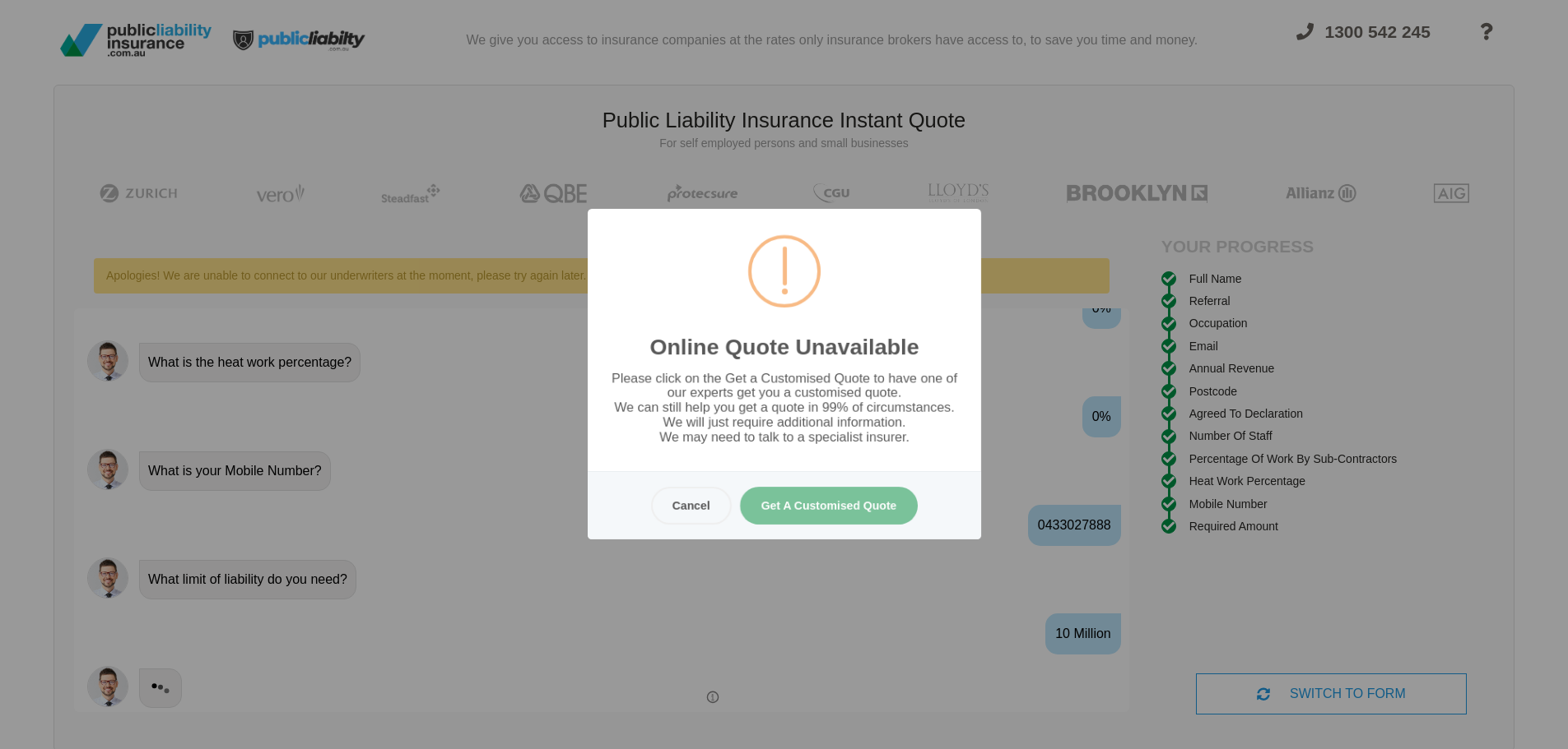
scroll to position [0, 0]
click at [792, 498] on button "Get A Customised Quote" at bounding box center [829, 506] width 179 height 38
